Goal: Task Accomplishment & Management: Manage account settings

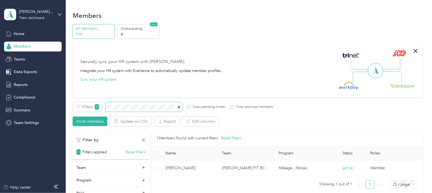
click at [179, 107] on icon at bounding box center [179, 107] width 2 height 2
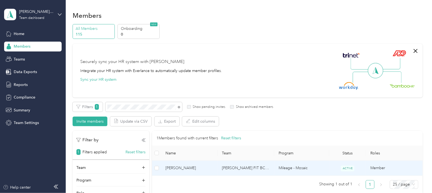
click at [191, 167] on span "[PERSON_NAME]" at bounding box center [190, 168] width 48 height 6
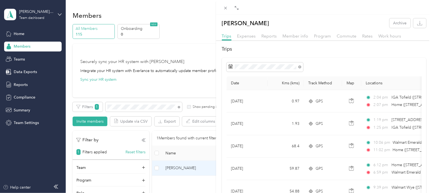
click at [237, 10] on icon at bounding box center [238, 9] width 2 height 2
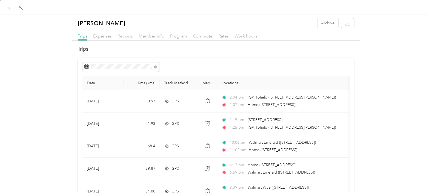
click at [126, 36] on span "Reports" at bounding box center [125, 35] width 15 height 5
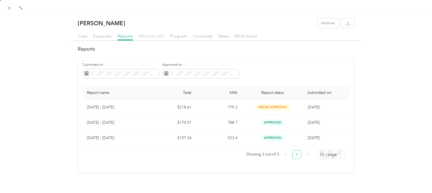
click at [154, 36] on span "Member info" at bounding box center [152, 35] width 26 height 5
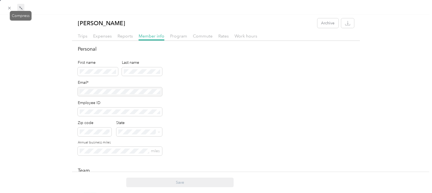
click at [19, 6] on icon at bounding box center [21, 8] width 4 height 4
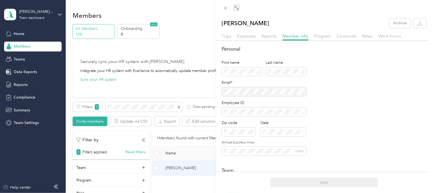
click at [186, 58] on div "[PERSON_NAME] Archive Trips Expenses Reports Member info Program Commute Rates …" at bounding box center [216, 96] width 432 height 193
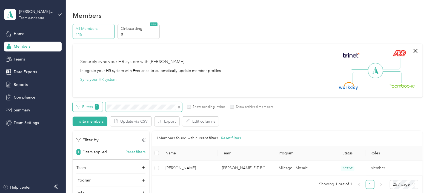
click at [101, 109] on div "Filters 1 Show pending invites Show archived members" at bounding box center [173, 107] width 201 height 10
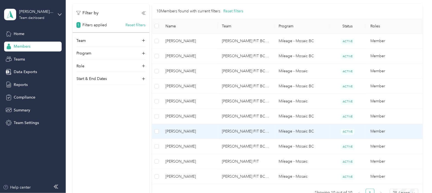
scroll to position [137, 0]
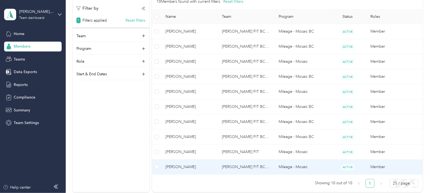
click at [176, 165] on span "[PERSON_NAME]" at bounding box center [190, 167] width 48 height 6
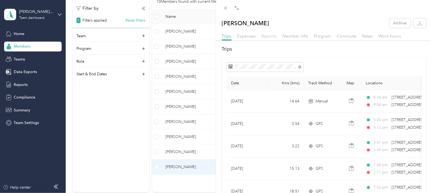
click at [268, 36] on span "Reports" at bounding box center [269, 35] width 15 height 5
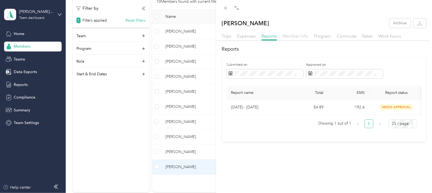
click at [292, 35] on span "Member info" at bounding box center [296, 35] width 26 height 5
